Goal: Task Accomplishment & Management: Manage account settings

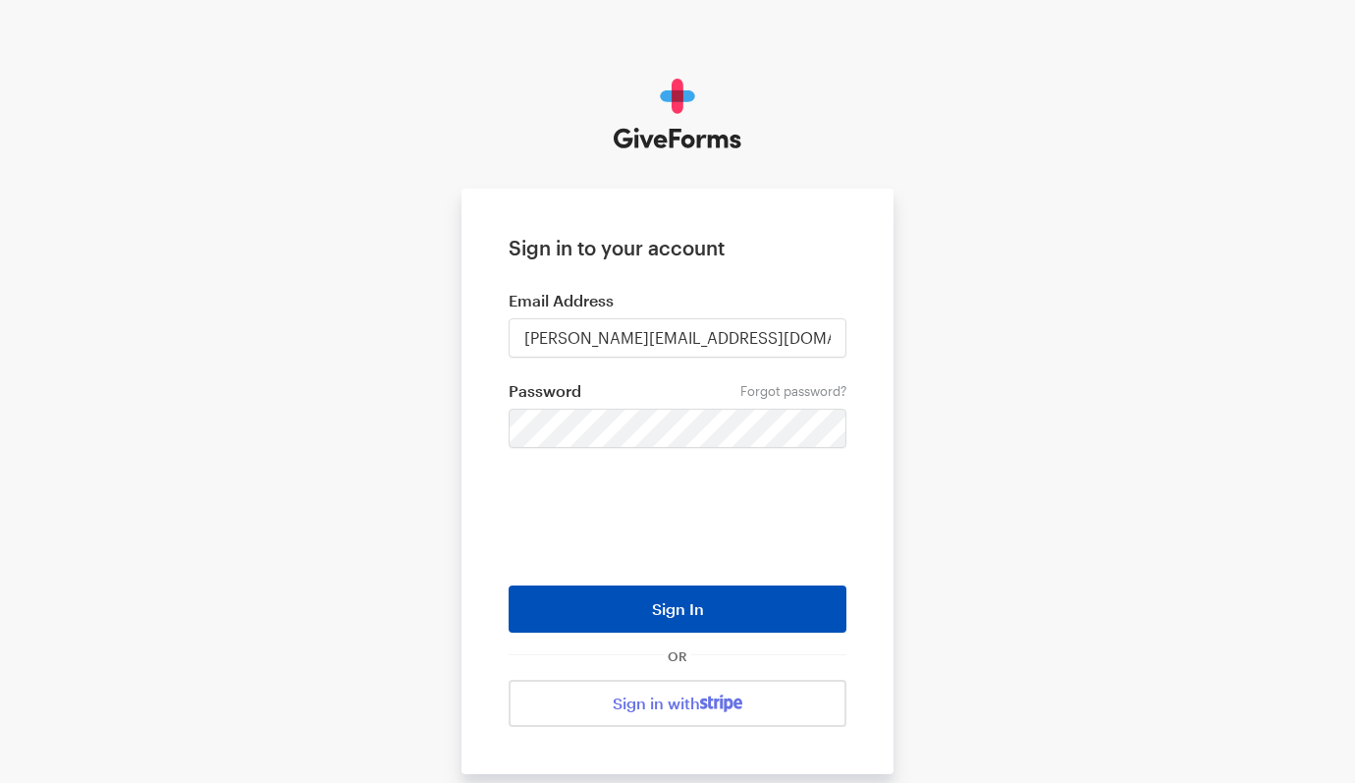
click at [674, 609] on button "Sign In" at bounding box center [678, 608] width 338 height 47
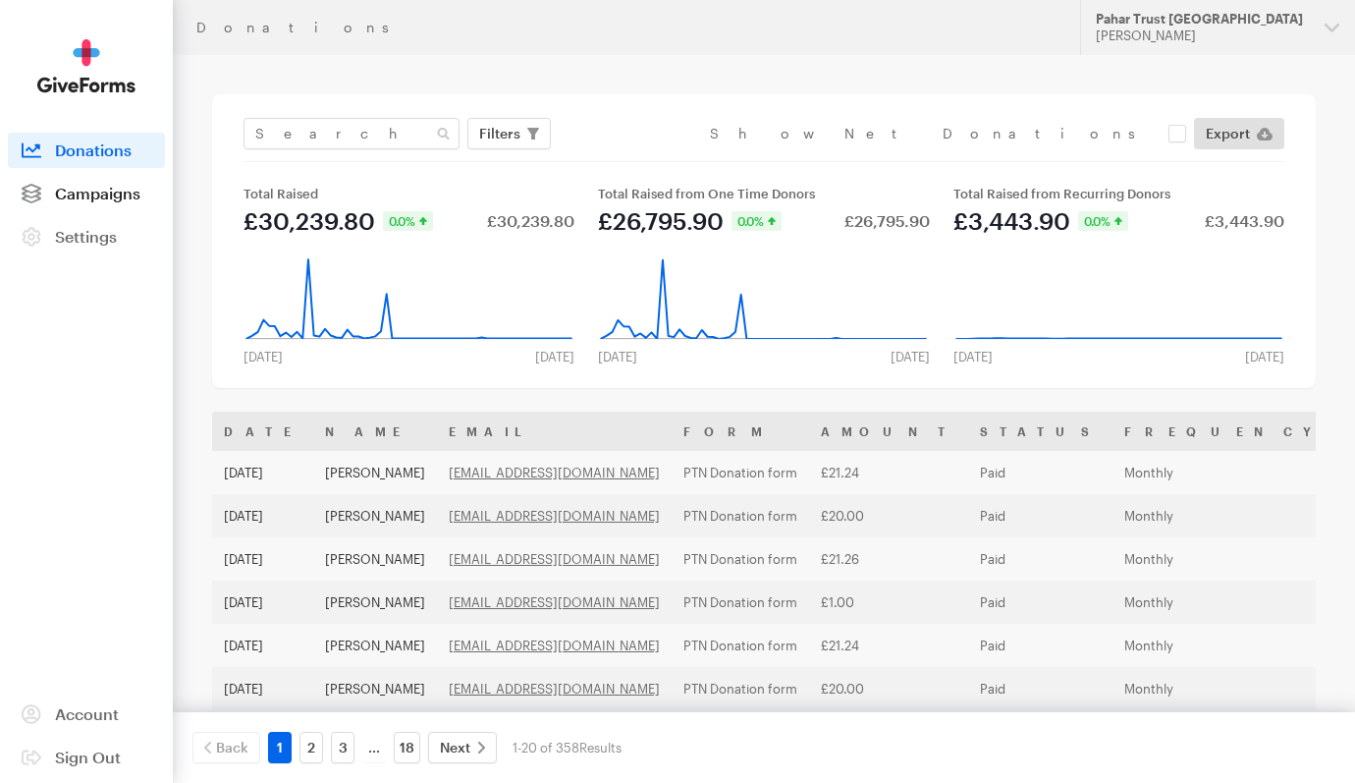
click at [94, 197] on span "Campaigns" at bounding box center [97, 193] width 85 height 19
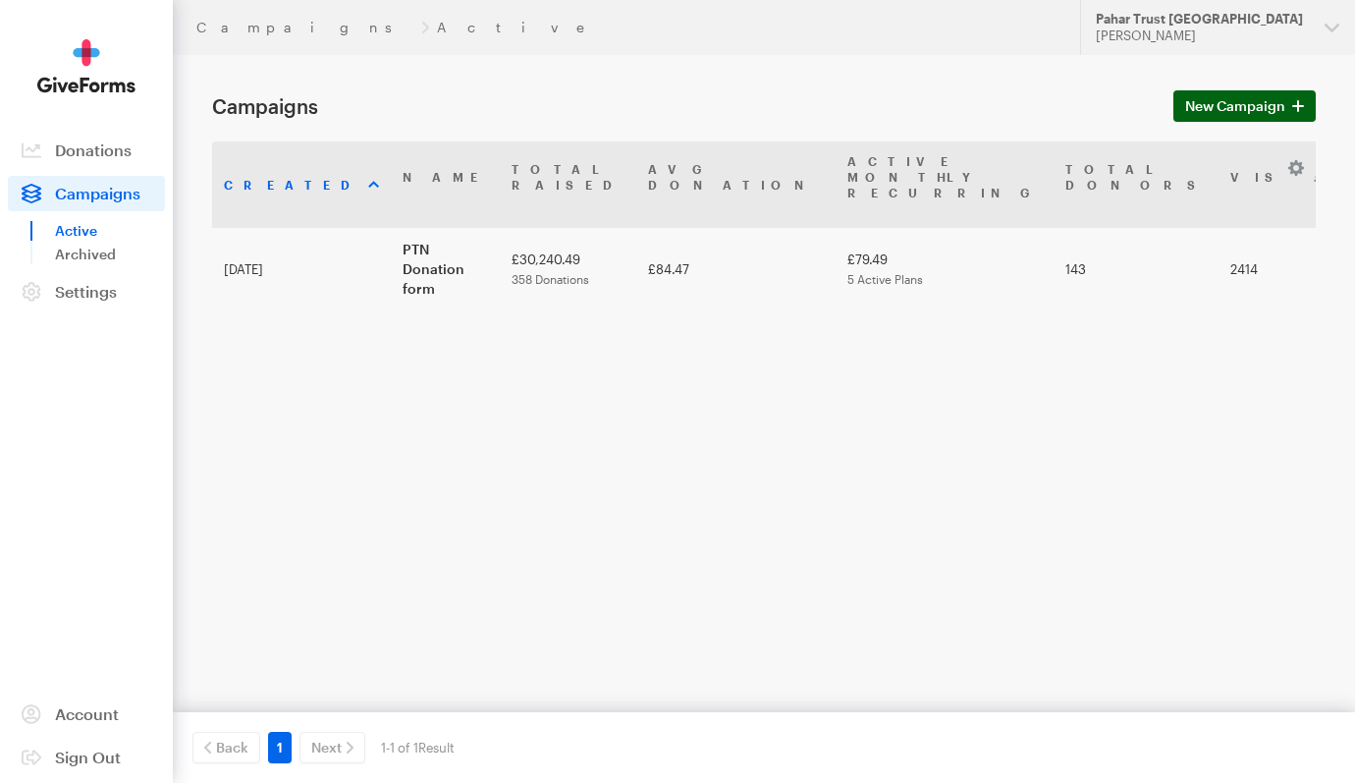
click at [1241, 104] on span "New Campaign" at bounding box center [1235, 106] width 100 height 24
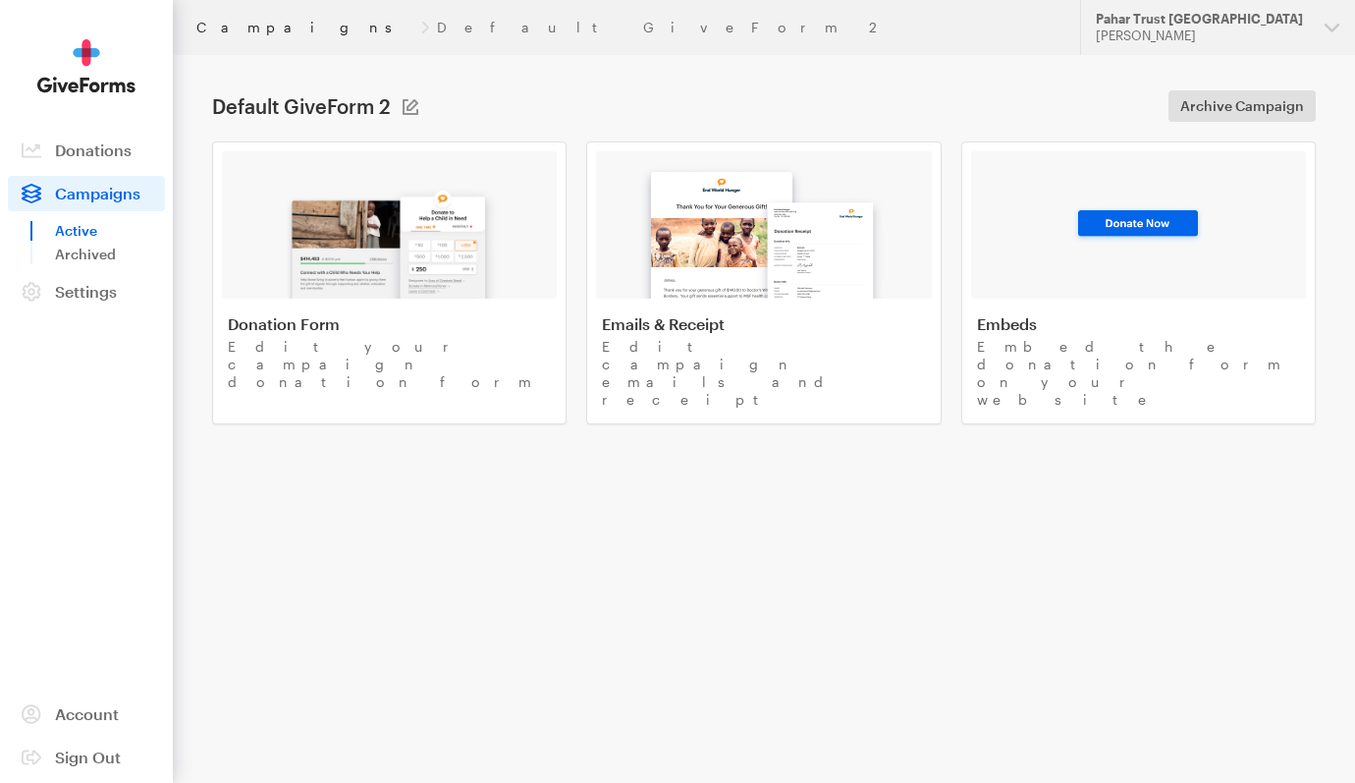
click at [235, 27] on link "Campaigns" at bounding box center [304, 28] width 217 height 16
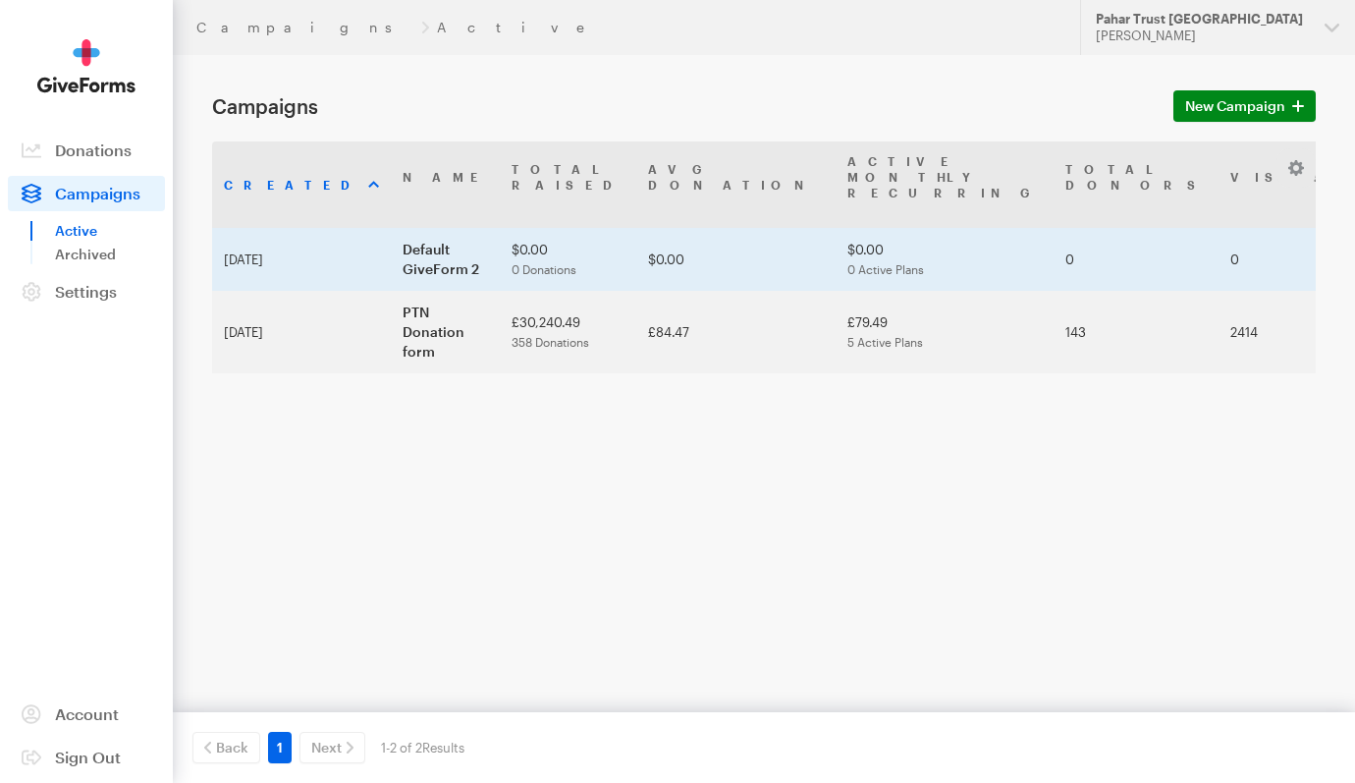
click at [638, 240] on td "$0.00" at bounding box center [735, 259] width 199 height 63
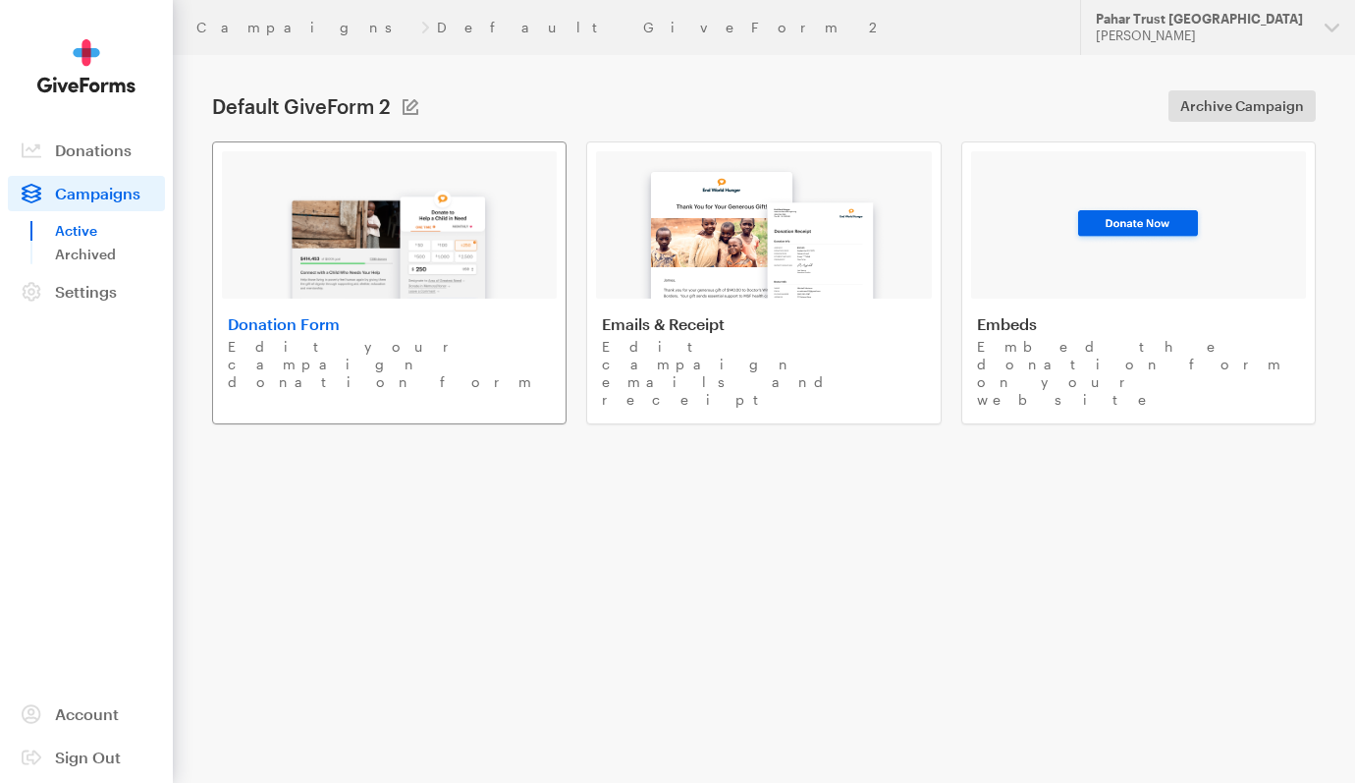
click at [372, 291] on img at bounding box center [390, 236] width 230 height 126
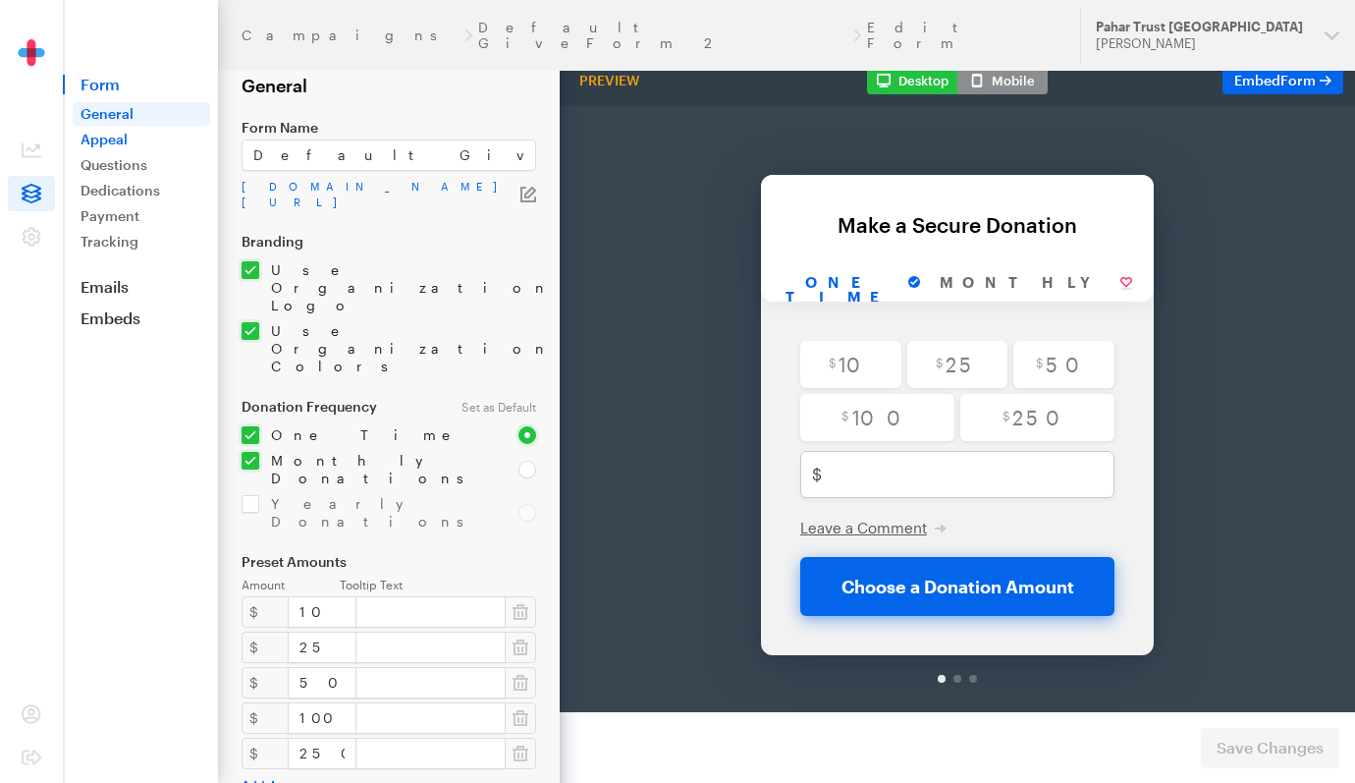
click at [143, 139] on link "Appeal" at bounding box center [141, 140] width 137 height 24
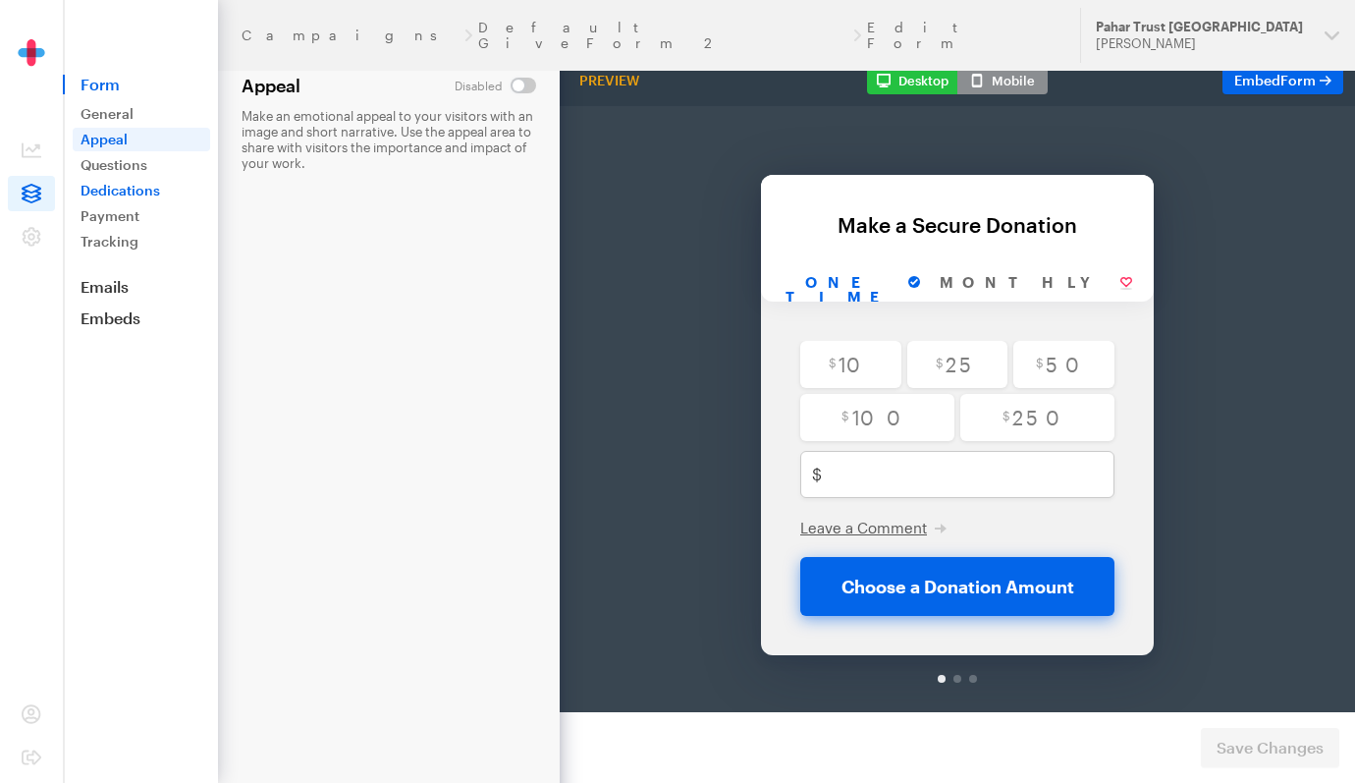
click at [115, 197] on link "Dedications" at bounding box center [141, 191] width 137 height 24
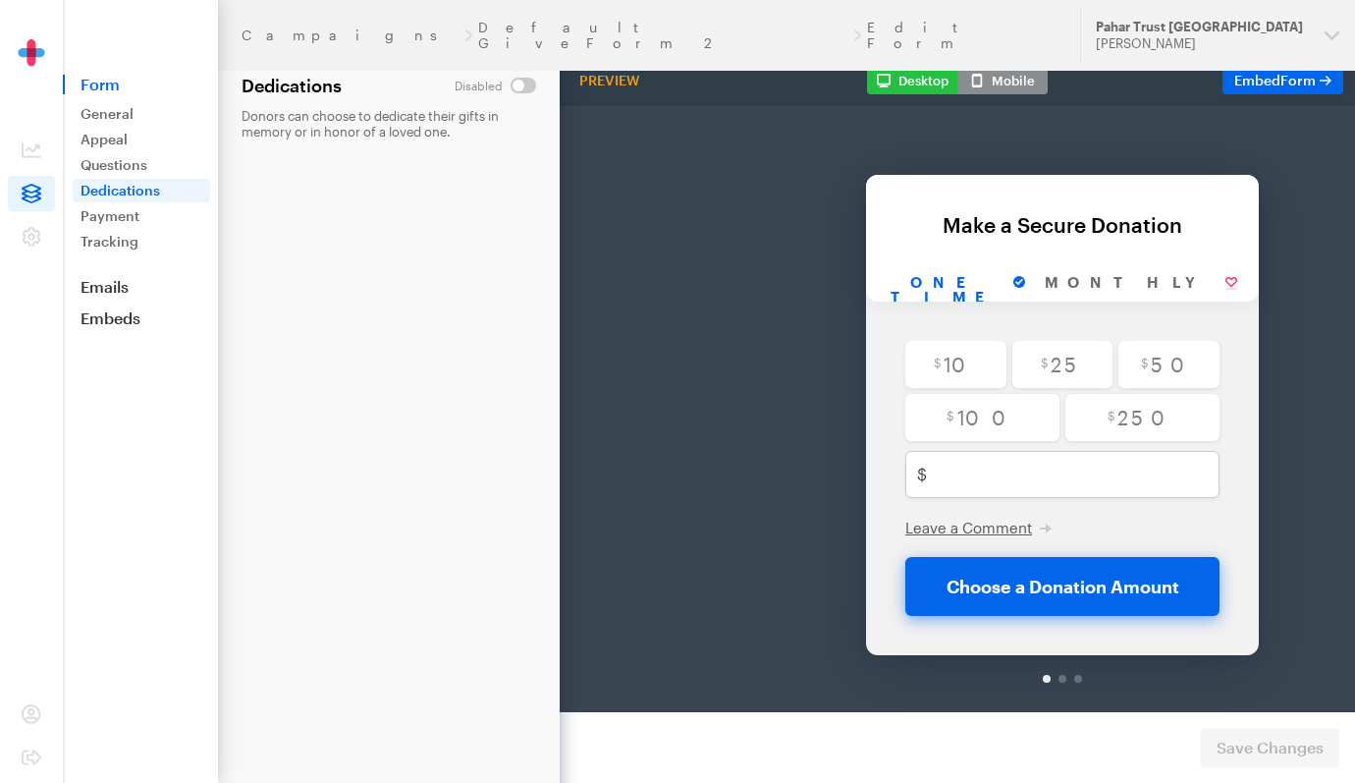
click at [1062, 626] on div at bounding box center [1063, 628] width 8 height 8
click at [109, 116] on link "General" at bounding box center [141, 114] width 137 height 24
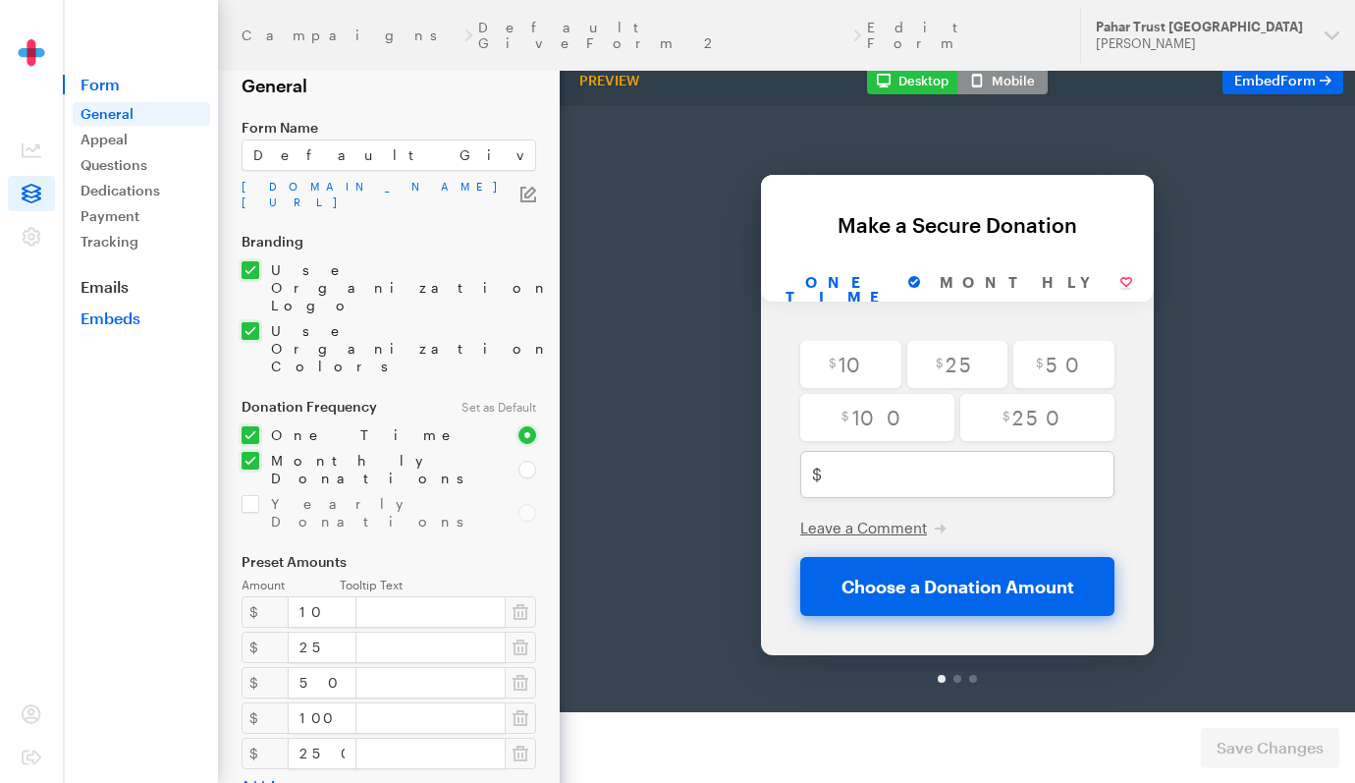
click at [113, 315] on link "Embeds" at bounding box center [140, 318] width 155 height 20
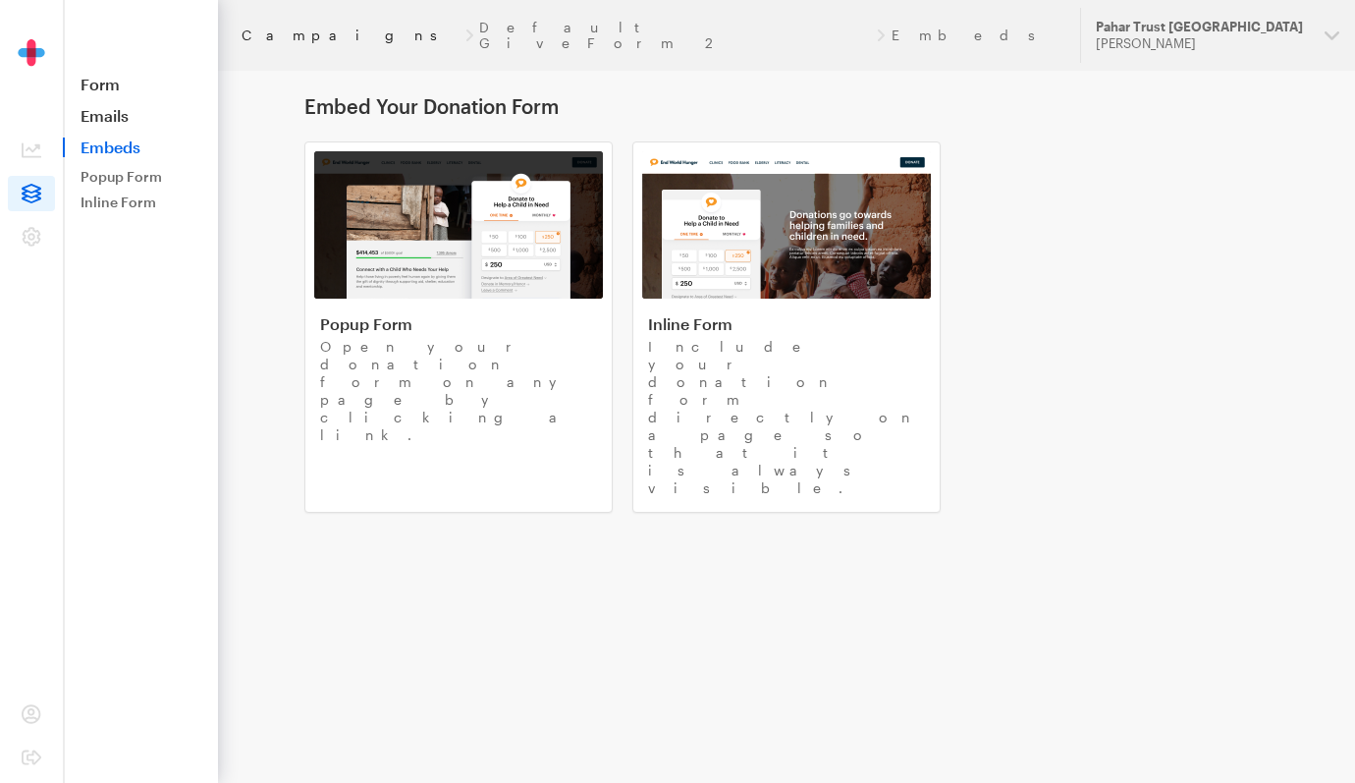
click at [287, 31] on link "Campaigns" at bounding box center [350, 35] width 217 height 16
